Goal: Task Accomplishment & Management: Complete application form

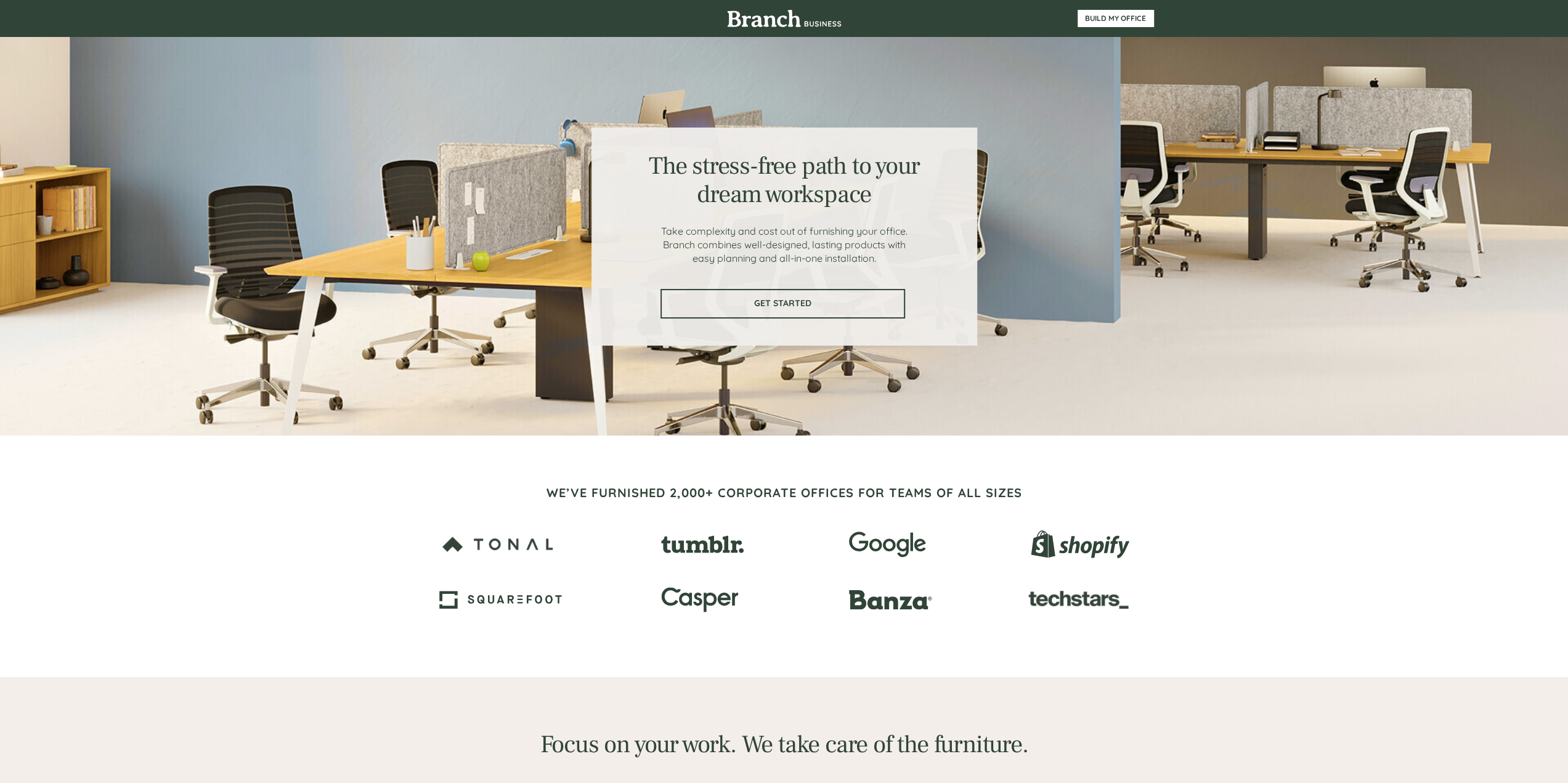
click at [814, 307] on span "GET STARTED" at bounding box center [783, 304] width 242 height 10
drag, startPoint x: 338, startPoint y: 309, endPoint x: 412, endPoint y: 54, distance: 265.5
click at [734, 313] on link "GET STARTED" at bounding box center [782, 304] width 245 height 30
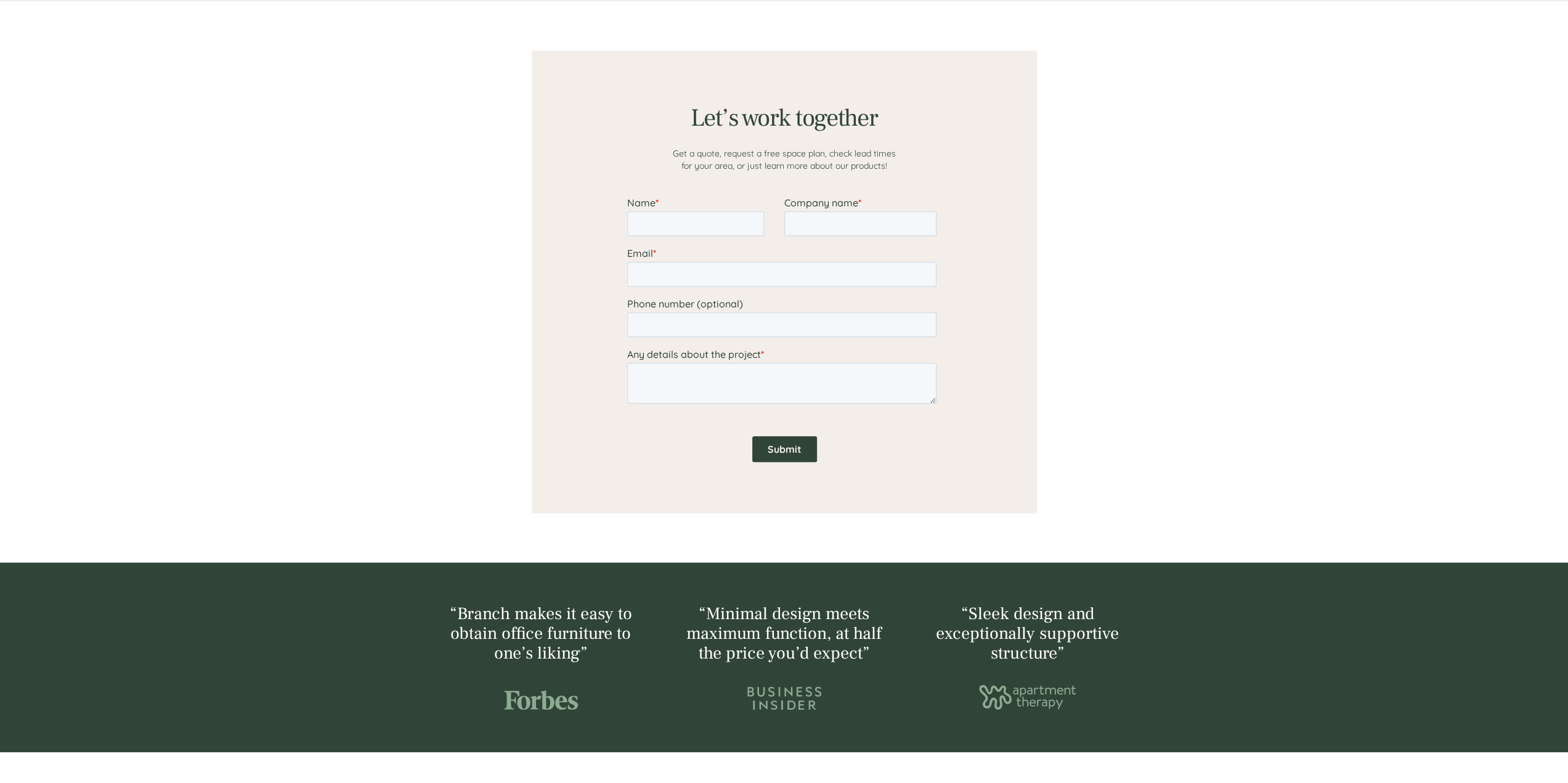
scroll to position [956, 0]
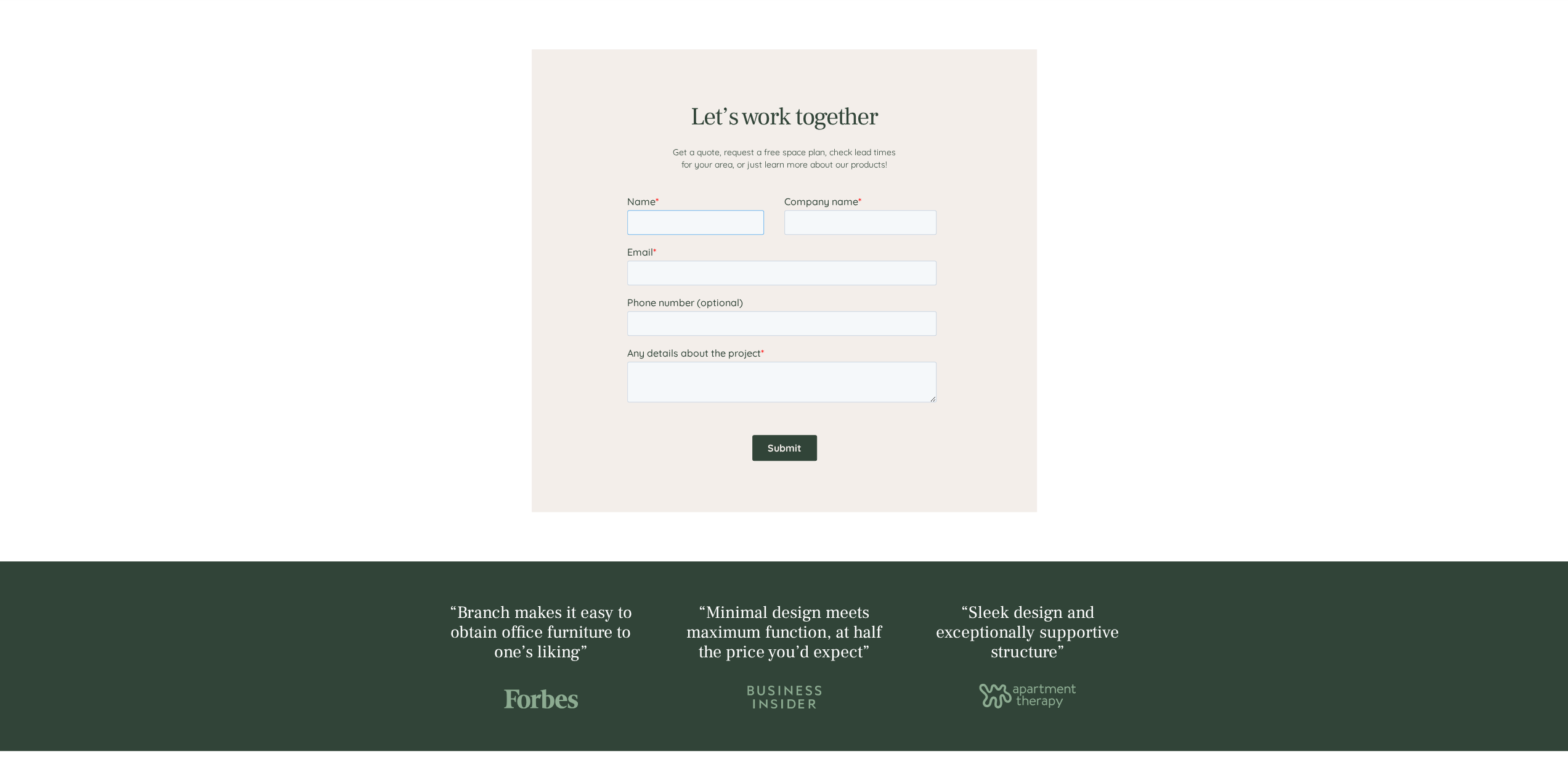
click at [683, 212] on input "Name *" at bounding box center [694, 222] width 137 height 24
click at [479, 288] on div at bounding box center [785, 280] width 740 height 561
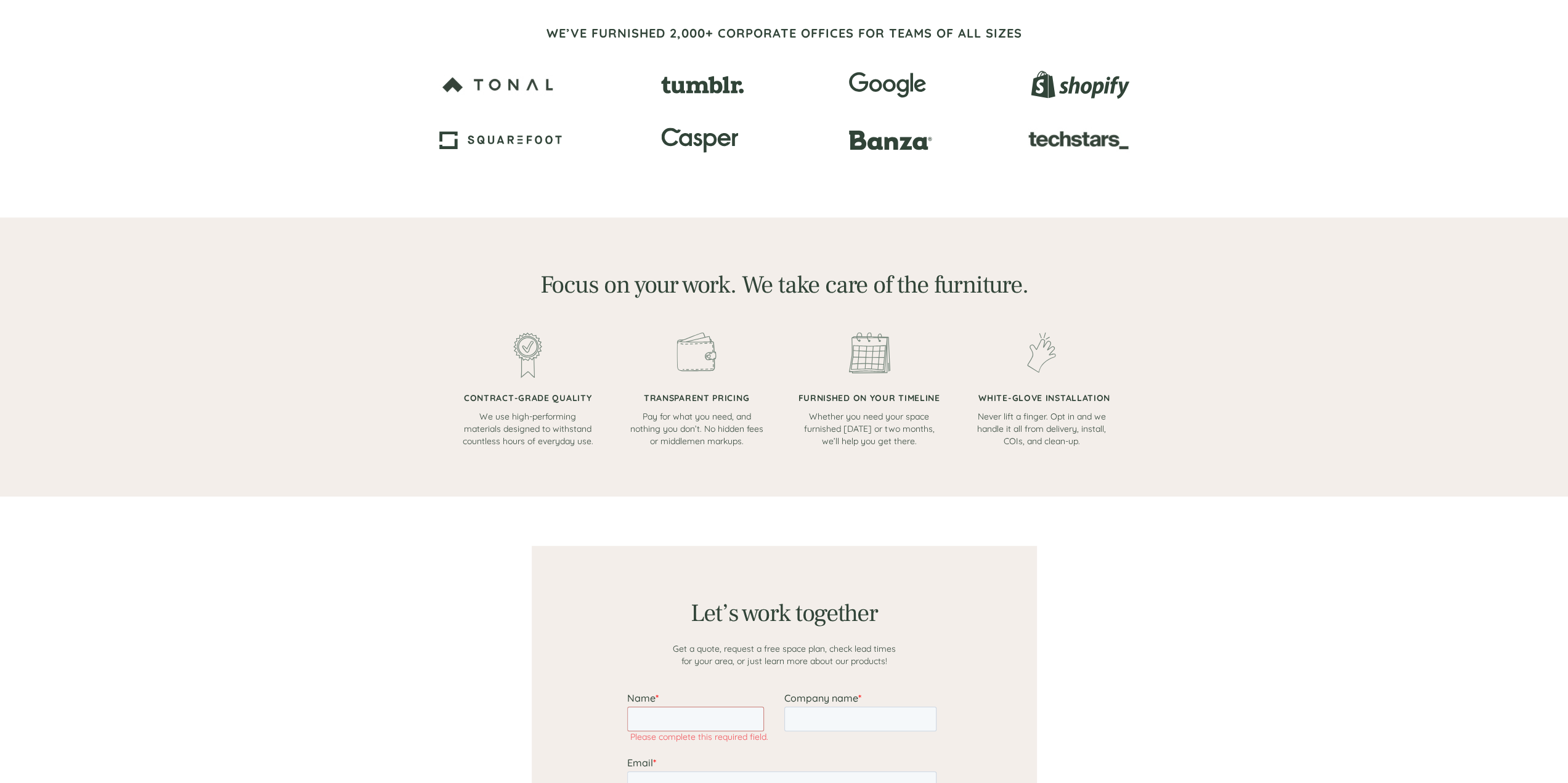
scroll to position [0, 0]
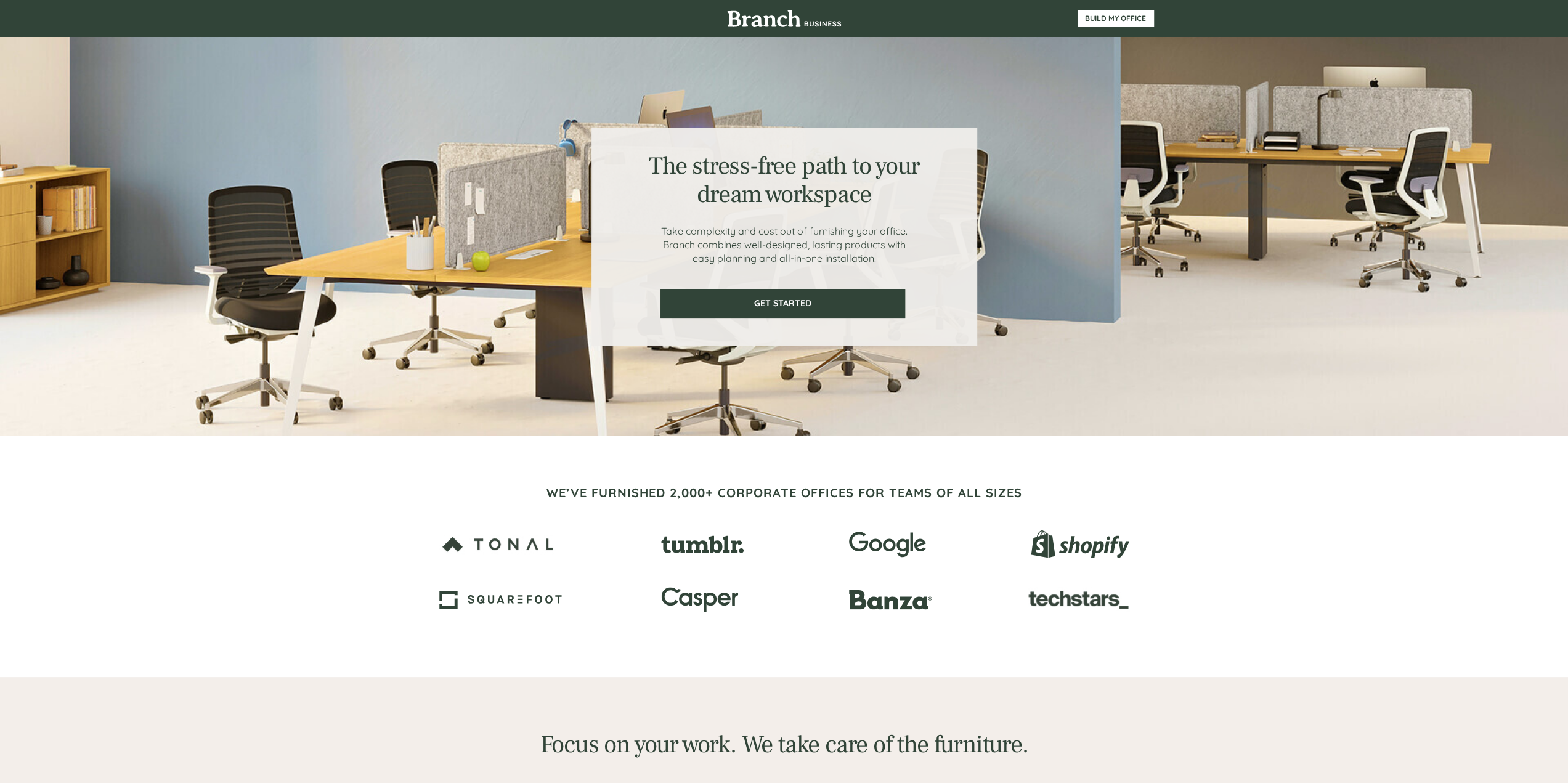
drag, startPoint x: 449, startPoint y: 356, endPoint x: 482, endPoint y: 17, distance: 340.6
click at [790, 17] on img at bounding box center [785, 18] width 115 height 17
click at [1094, 28] on div at bounding box center [785, 18] width 740 height 37
click at [1103, 17] on span "BUILD MY OFFICE" at bounding box center [1116, 18] width 75 height 9
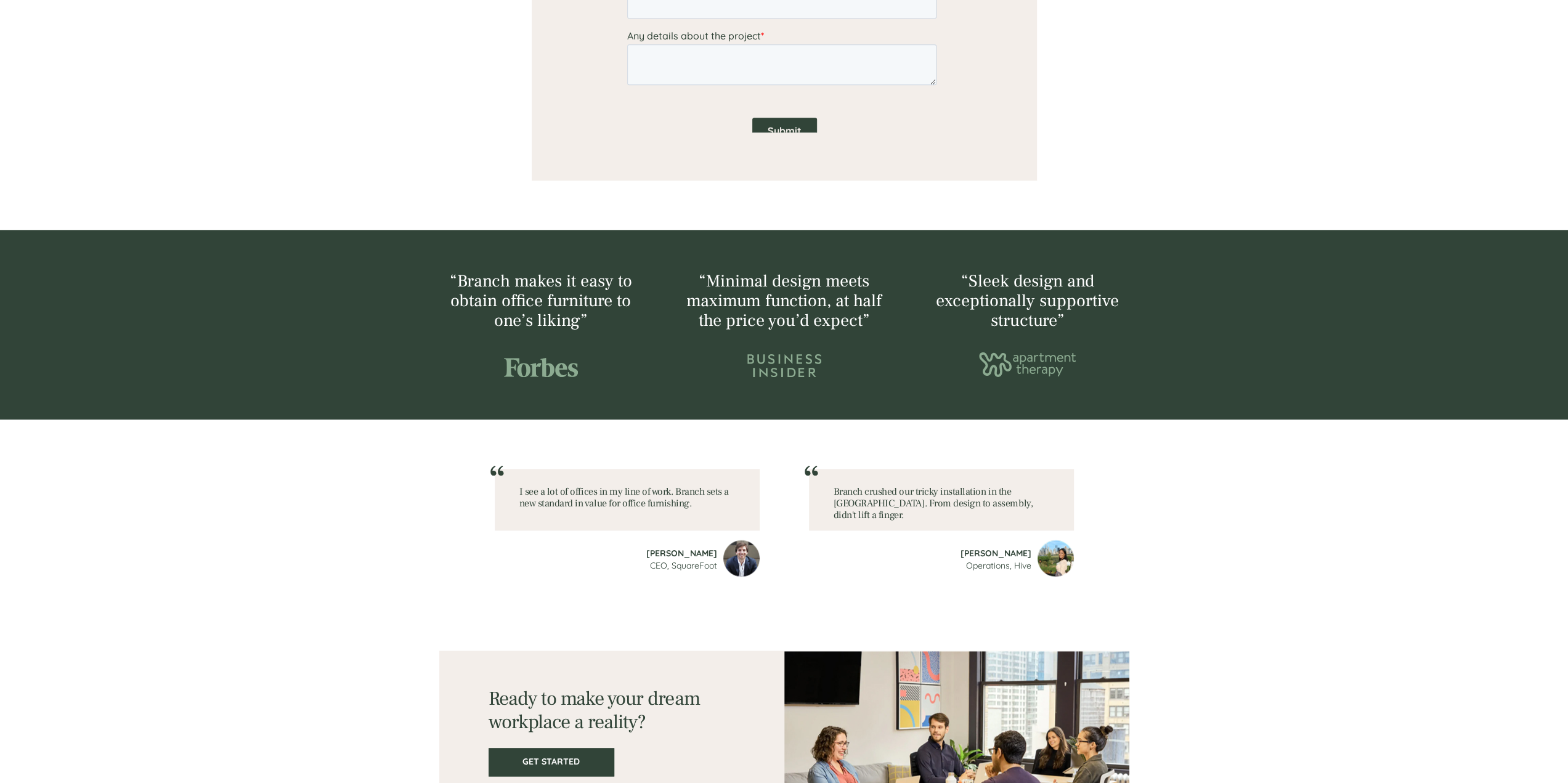
scroll to position [1344, 0]
